Goal: Task Accomplishment & Management: Use online tool/utility

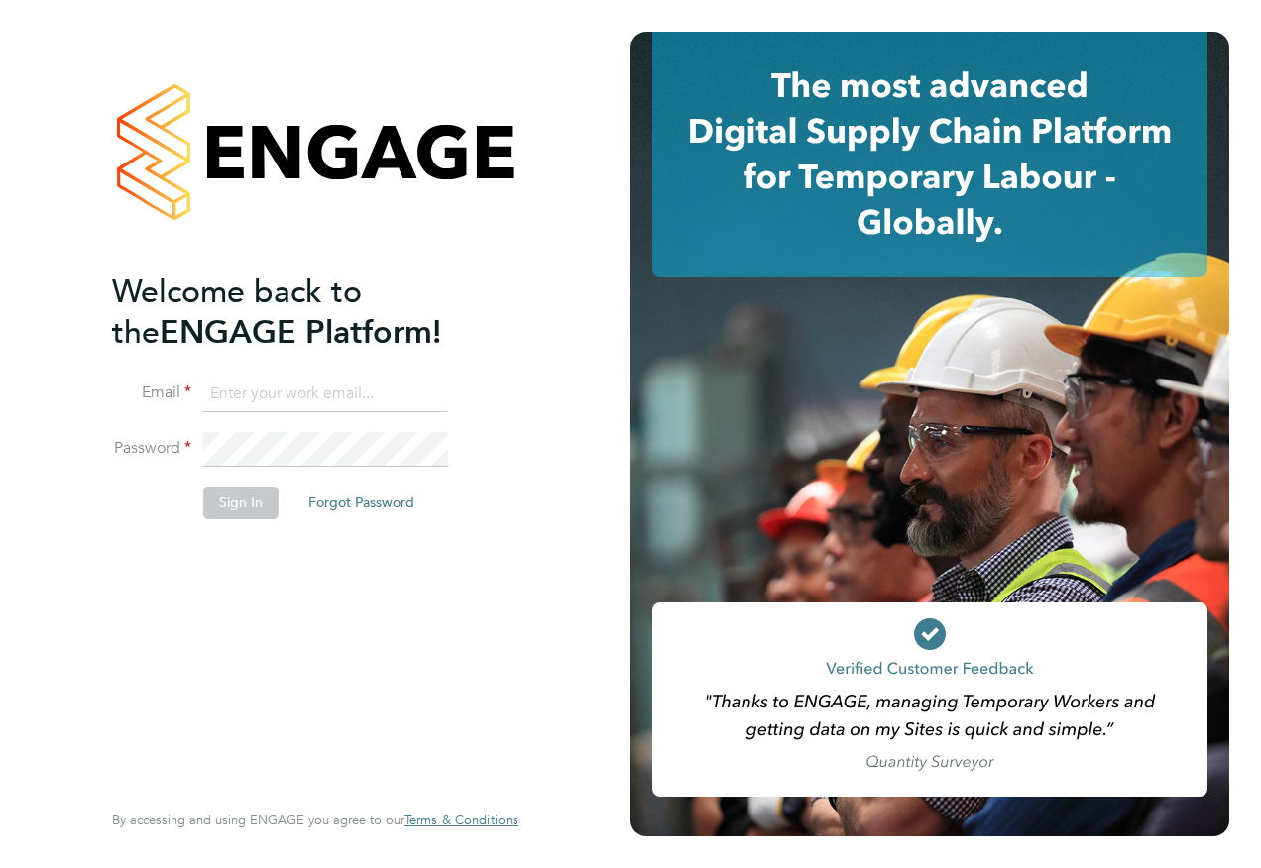
click at [283, 384] on input at bounding box center [325, 395] width 245 height 36
type input "[PERSON_NAME][EMAIL_ADDRESS][PERSON_NAME][PERSON_NAME][DOMAIN_NAME]"
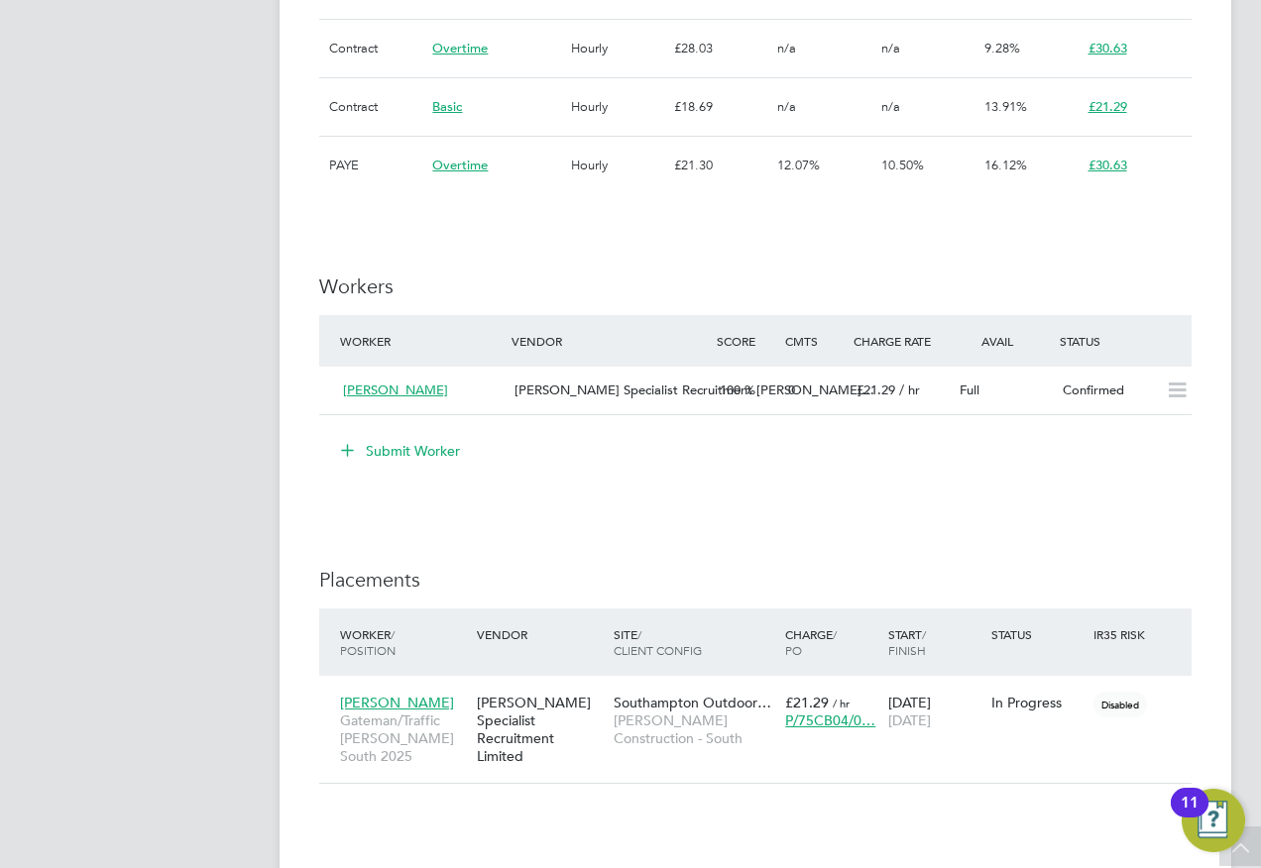
scroll to position [1883, 0]
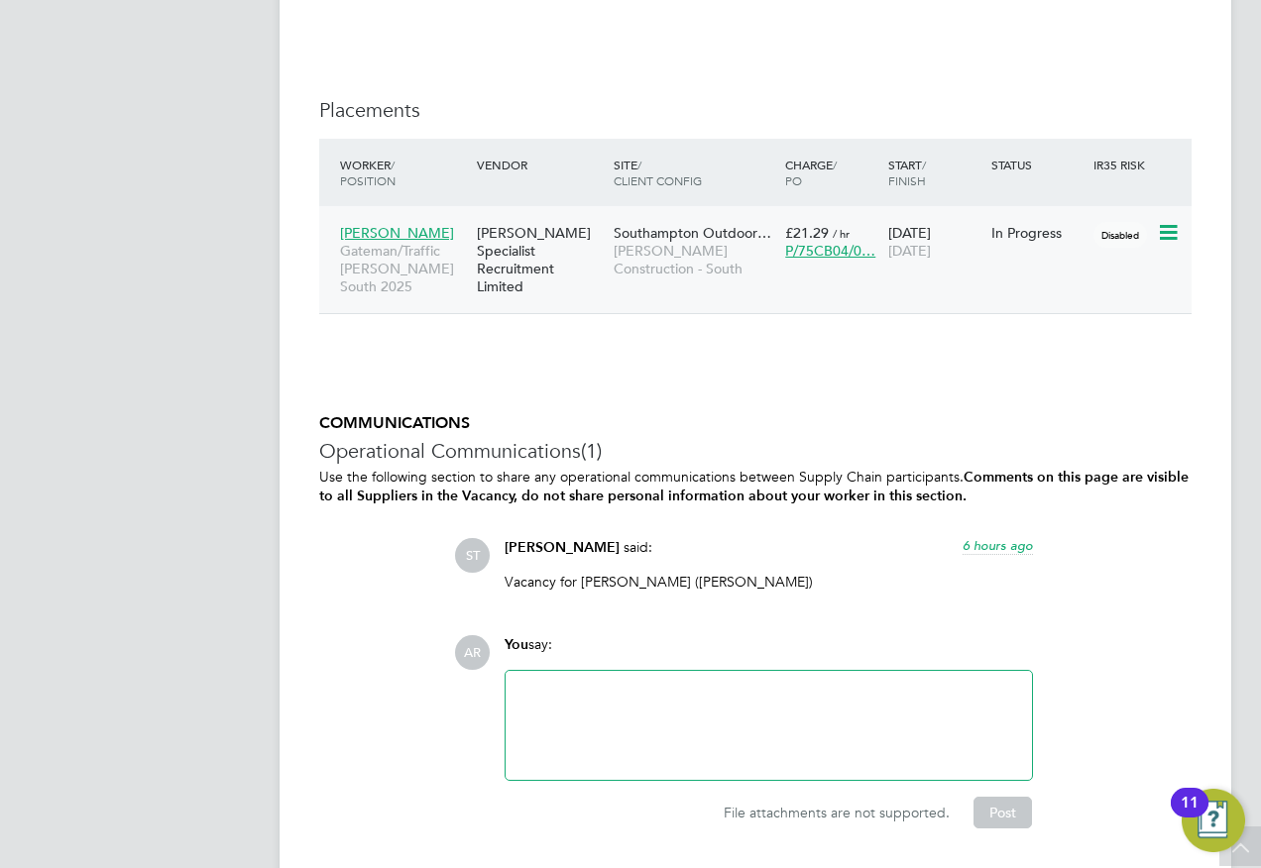
click at [684, 224] on span "Southampton Outdoor…" at bounding box center [692, 233] width 158 height 18
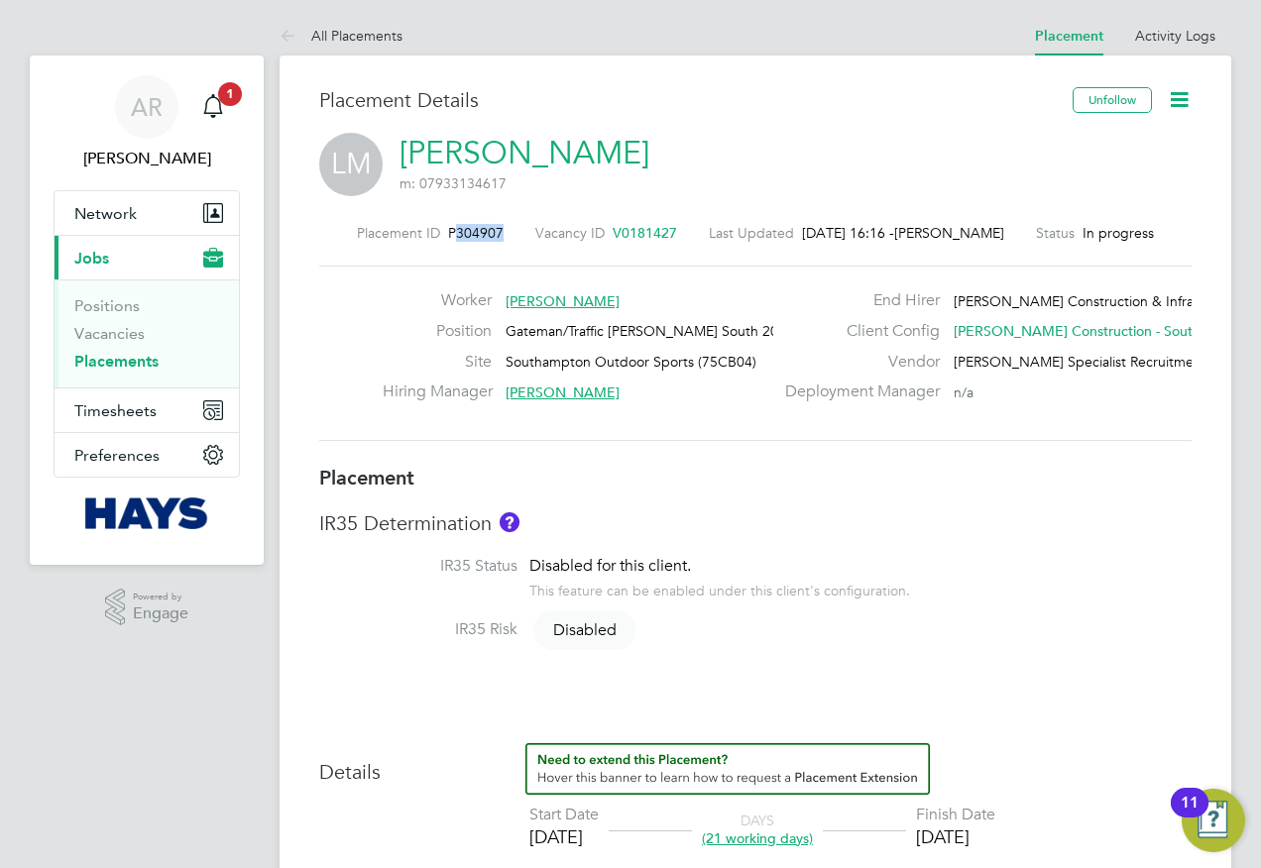
drag, startPoint x: 449, startPoint y: 228, endPoint x: 491, endPoint y: 226, distance: 41.7
click at [491, 226] on span "P304907" at bounding box center [475, 233] width 55 height 18
copy span "304907"
